Goal: Information Seeking & Learning: Learn about a topic

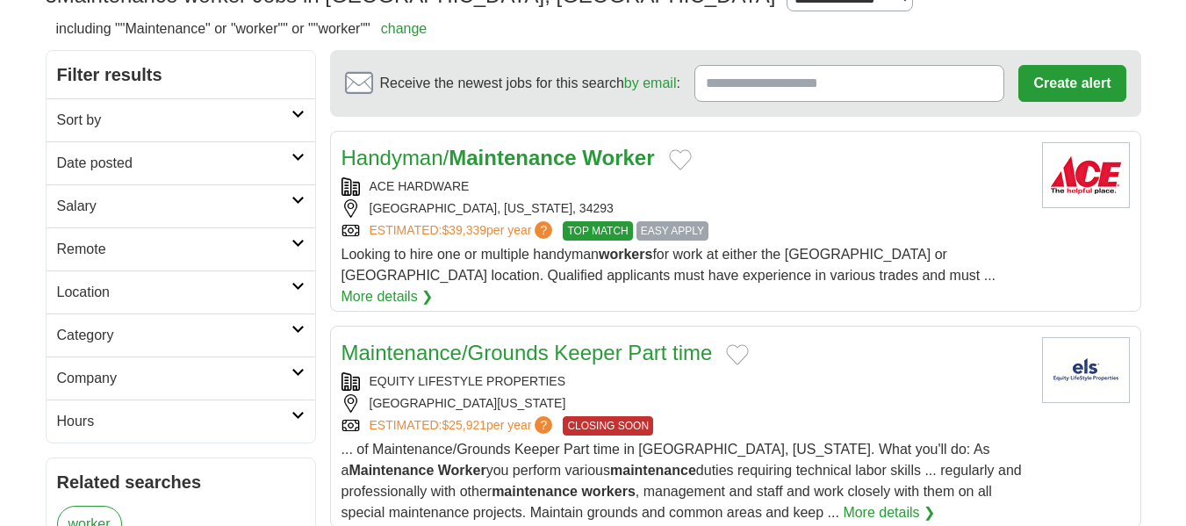
scroll to position [176, 0]
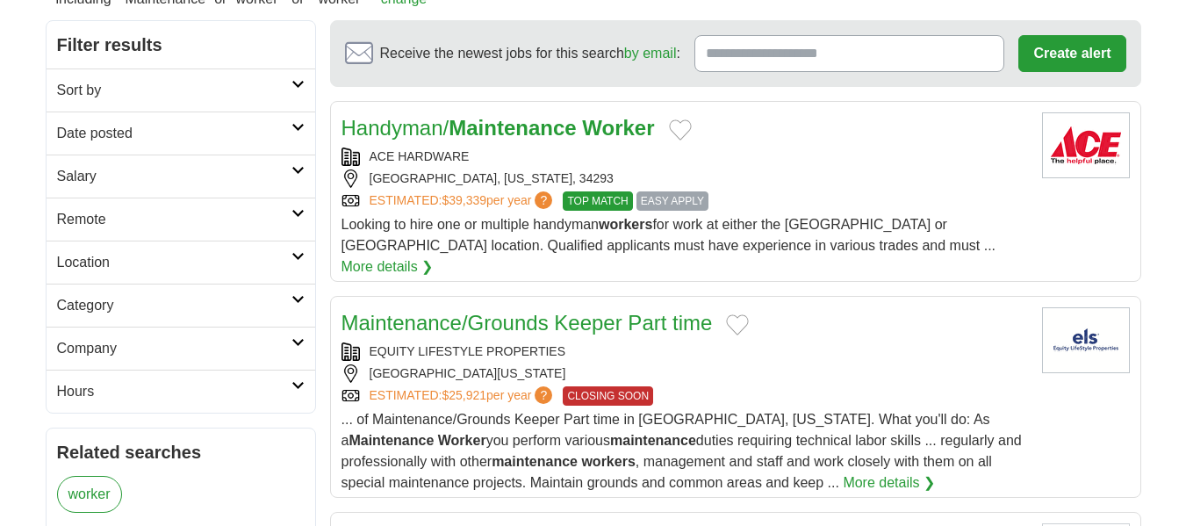
click at [434, 256] on link "More details ❯" at bounding box center [387, 266] width 92 height 21
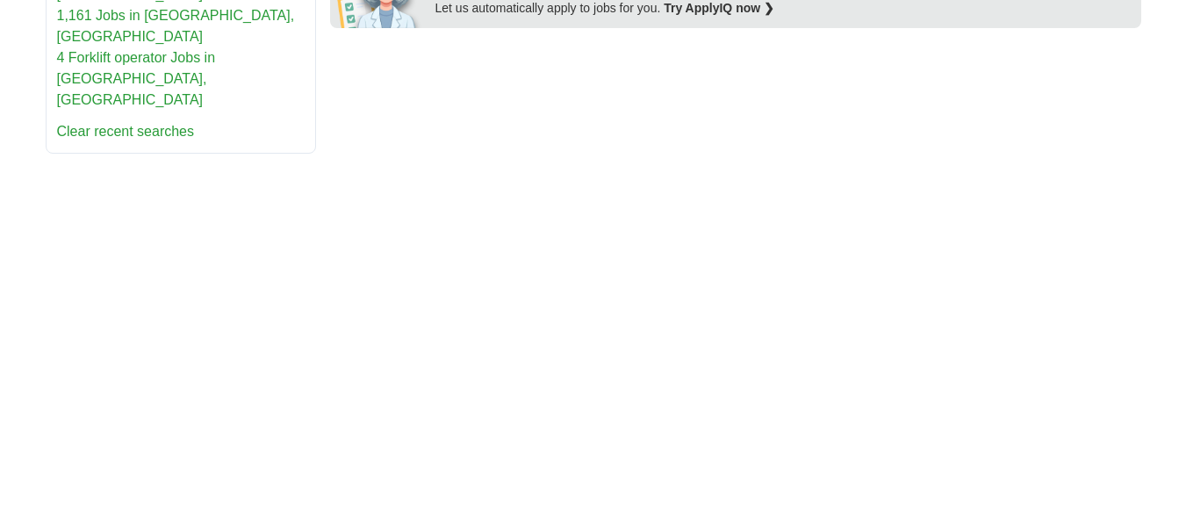
scroll to position [1053, 0]
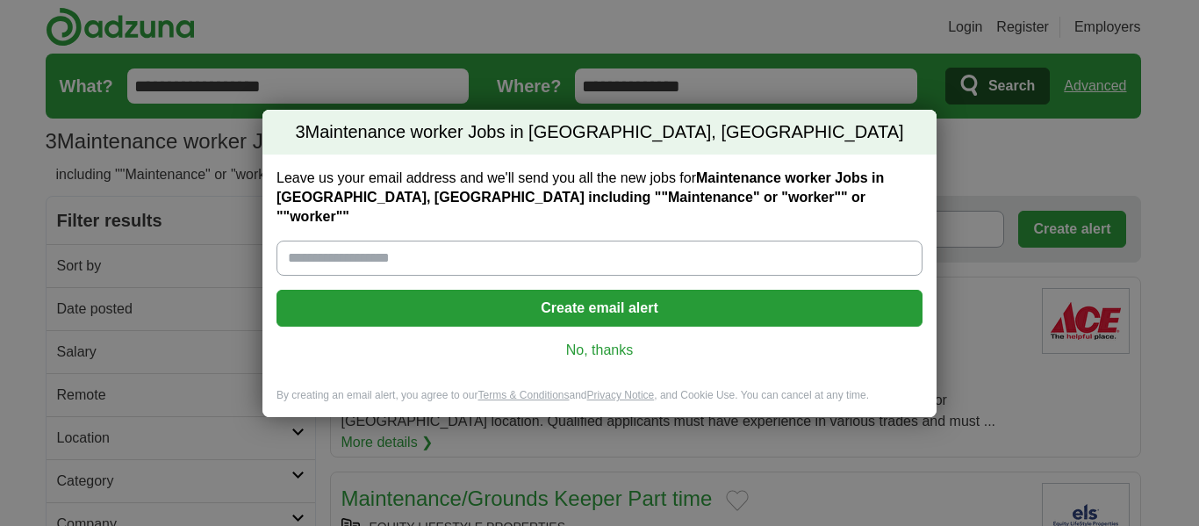
click at [333, 246] on input "Leave us your email address and we'll send you all the new jobs for Maintenance…" at bounding box center [599, 257] width 646 height 35
type input "**********"
click at [607, 340] on link "No, thanks" at bounding box center [599, 349] width 618 height 19
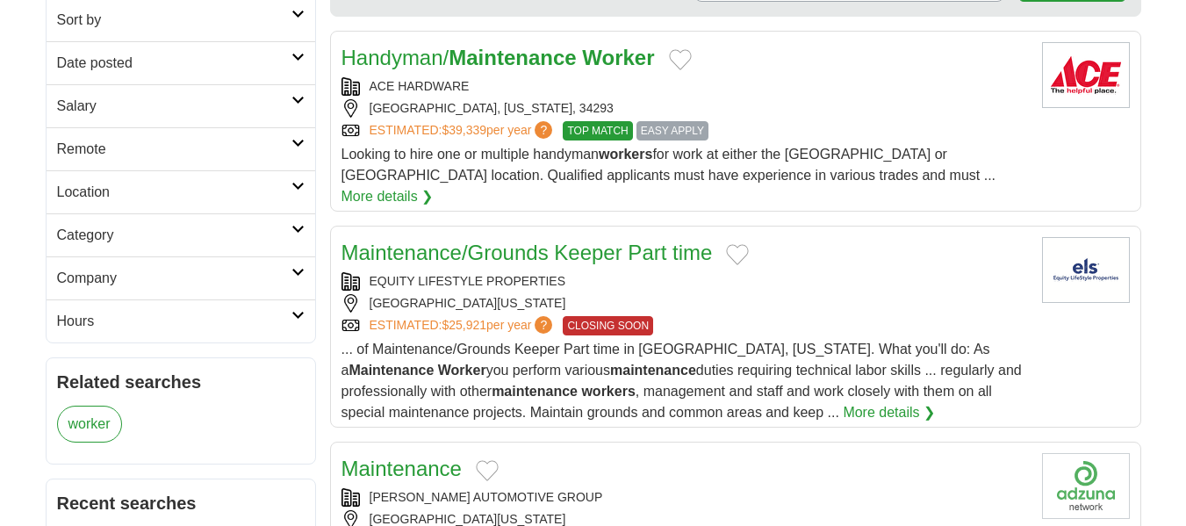
scroll to position [263, 0]
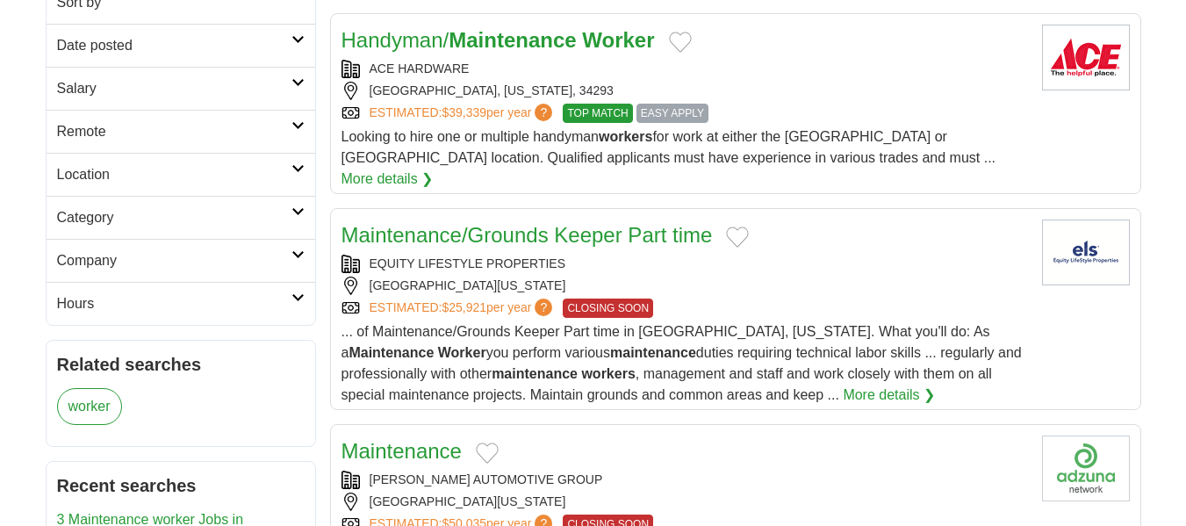
click at [434, 168] on link "More details ❯" at bounding box center [387, 178] width 92 height 21
